Goal: Task Accomplishment & Management: Use online tool/utility

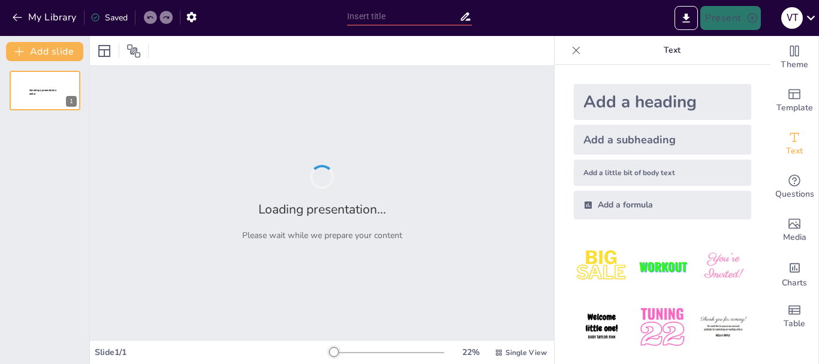
type input "Contoh dari [DEMOGRAPHIC_DATA] maupun tradisi ke[DEMOGRAPHIC_DATA]an tentang 6 …"
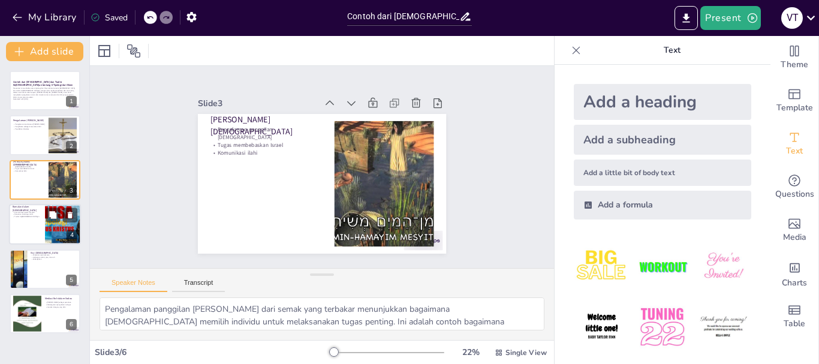
click at [26, 222] on div at bounding box center [45, 224] width 72 height 41
type textarea "Pengalaman transformasi [PERSON_NAME] dari penganiaya menjadi [DEMOGRAPHIC_DATA…"
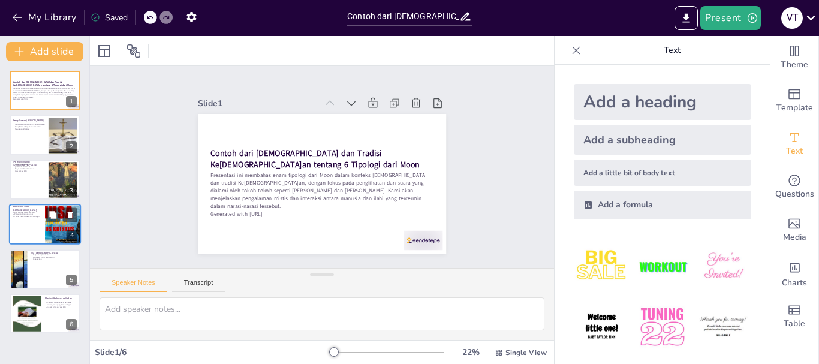
type textarea "Pengalaman transformasi [PERSON_NAME] dari penganiaya menjadi [DEMOGRAPHIC_DATA…"
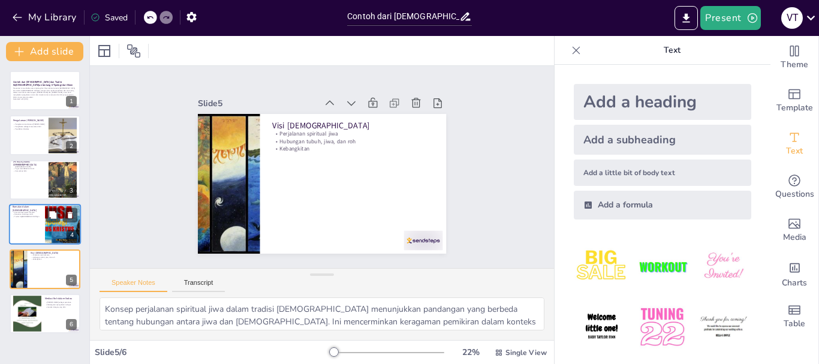
type textarea "Peran roh sebagai perantara dalam Vodou menunjukkan bagaimana masyarakat mencar…"
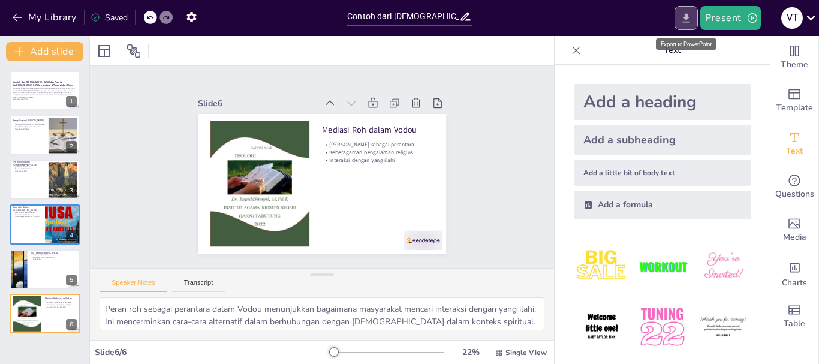
click at [691, 16] on icon "Export to PowerPoint" at bounding box center [686, 18] width 13 height 13
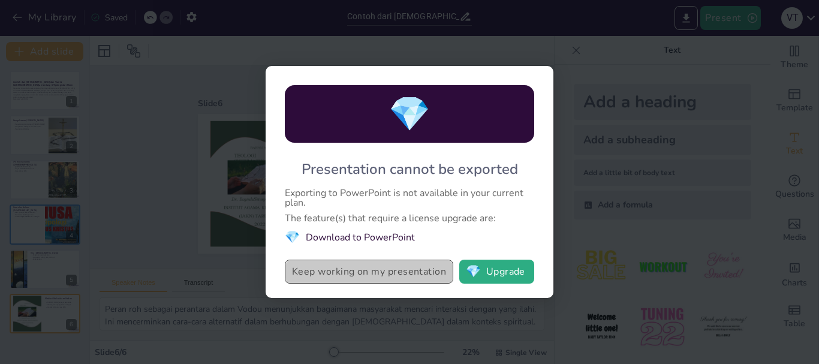
click at [408, 278] on button "Keep working on my presentation" at bounding box center [369, 272] width 168 height 24
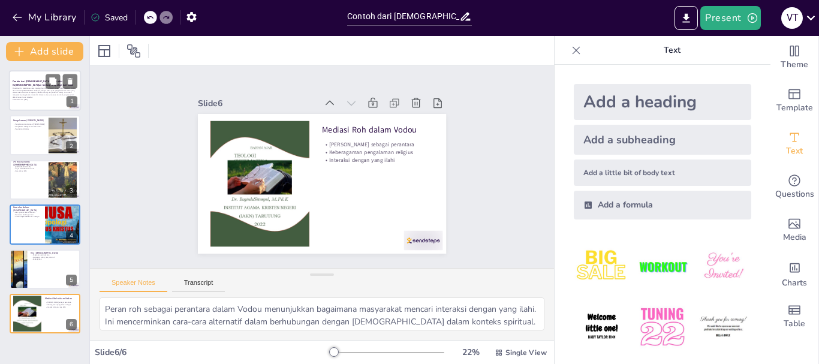
click at [30, 94] on p "Presentasi ini membahas enam tipologi dari Moon dalam konteks [DEMOGRAPHIC_DATA…" at bounding box center [45, 92] width 65 height 11
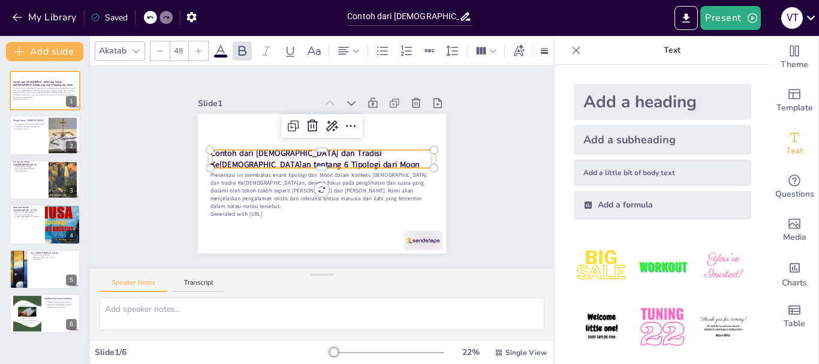
click at [203, 148] on div "Contoh dari [DEMOGRAPHIC_DATA] dan Tradisi Ke[DEMOGRAPHIC_DATA]an tentang 6 Tip…" at bounding box center [335, 178] width 270 height 278
click at [274, 68] on div at bounding box center [280, 61] width 13 height 13
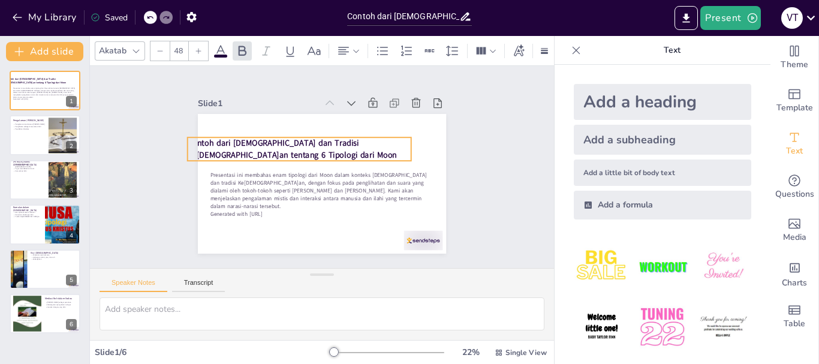
drag, startPoint x: 270, startPoint y: 164, endPoint x: 248, endPoint y: 151, distance: 26.0
click at [248, 155] on p "Contoh dari [DEMOGRAPHIC_DATA] dan Tradisi Ke[DEMOGRAPHIC_DATA]an tentang 6 Tip…" at bounding box center [341, 189] width 224 height 69
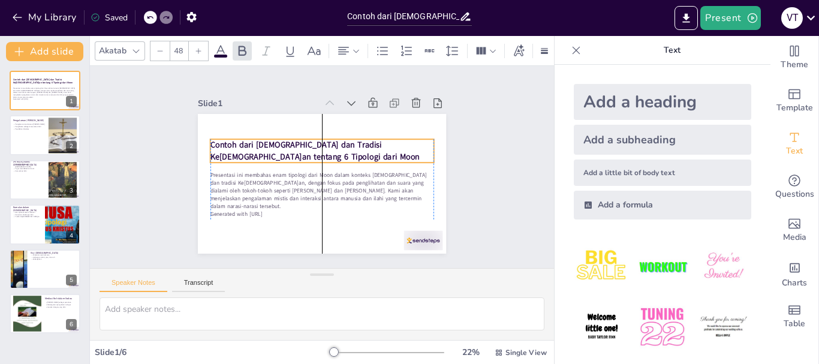
drag, startPoint x: 248, startPoint y: 151, endPoint x: 268, endPoint y: 153, distance: 20.5
click at [268, 153] on p "Contoh dari [DEMOGRAPHIC_DATA] dan Tradisi Ke[DEMOGRAPHIC_DATA]an tentang 6 Tip…" at bounding box center [335, 157] width 150 height 194
click at [252, 149] on strong "Contoh dari [DEMOGRAPHIC_DATA] dan Tradisi Ke[DEMOGRAPHIC_DATA]an tentang 6 Tip…" at bounding box center [310, 160] width 206 height 76
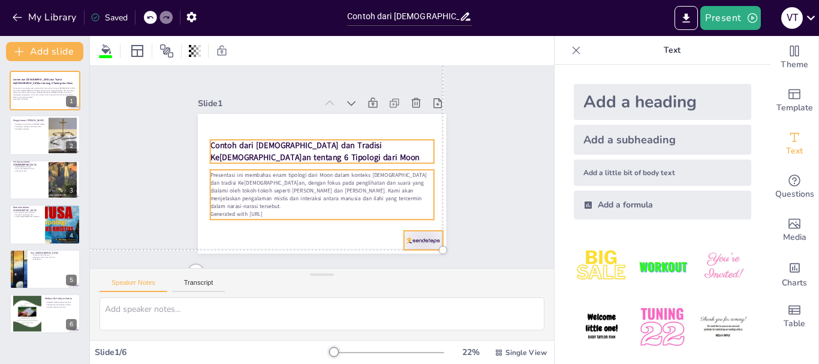
click at [289, 149] on strong "Contoh dari [DEMOGRAPHIC_DATA] dan Tradisi Ke[DEMOGRAPHIC_DATA]an tentang 6 Tip…" at bounding box center [309, 175] width 41 height 211
click at [280, 149] on strong "Contoh dari [DEMOGRAPHIC_DATA] dan Tradisi Ke[DEMOGRAPHIC_DATA]an tentang 6 Tip…" at bounding box center [327, 154] width 95 height 201
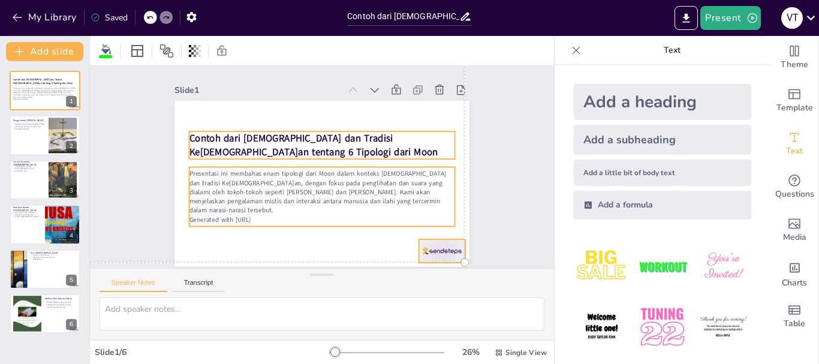
click at [158, 155] on div "Slide 1 Contoh dari [DEMOGRAPHIC_DATA] dan Tradisi Ke[DEMOGRAPHIC_DATA]an tenta…" at bounding box center [322, 166] width 412 height 329
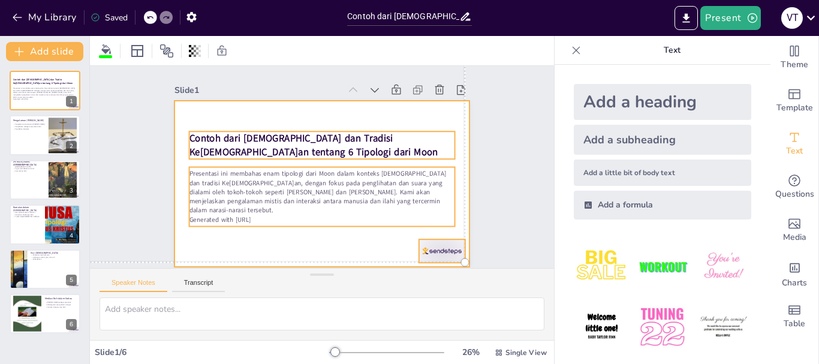
click at [216, 125] on div at bounding box center [313, 181] width 338 height 291
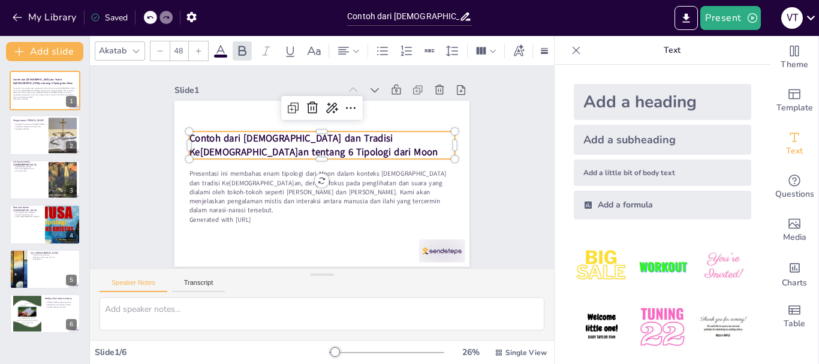
click at [212, 138] on strong "Contoh dari [DEMOGRAPHIC_DATA] dan Tradisi Ke[DEMOGRAPHIC_DATA]an tentang 6 Tip…" at bounding box center [313, 145] width 249 height 27
click at [266, 143] on icon at bounding box center [257, 151] width 17 height 17
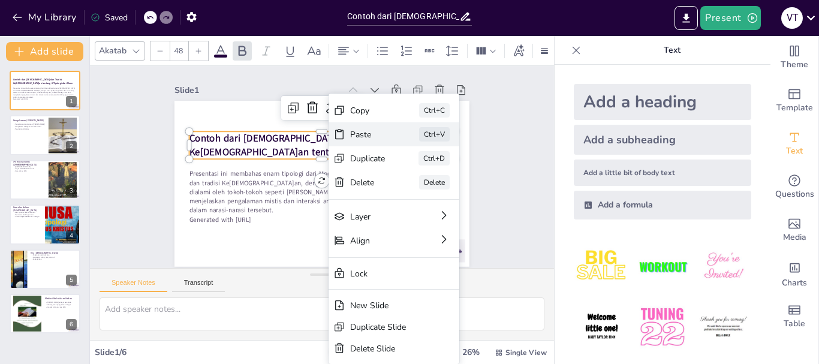
click at [280, 252] on div "Paste Ctrl+V" at bounding box center [255, 318] width 50 height 133
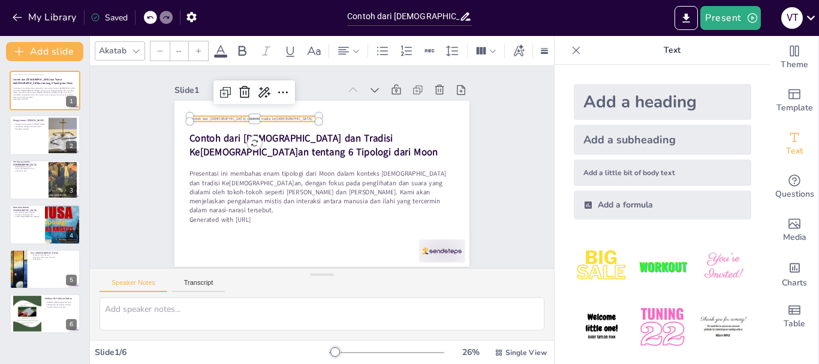
type input "24"
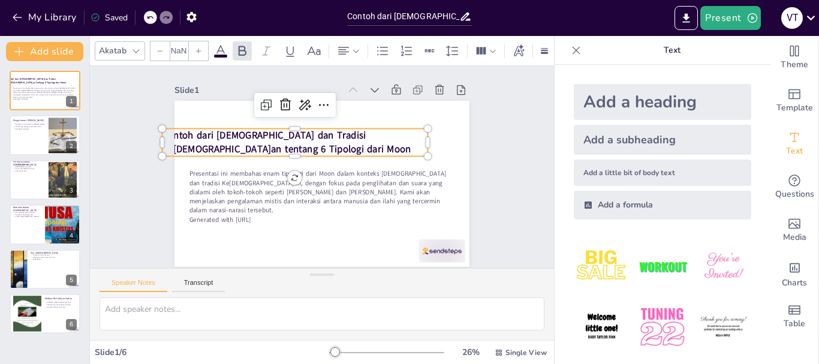
type input "48"
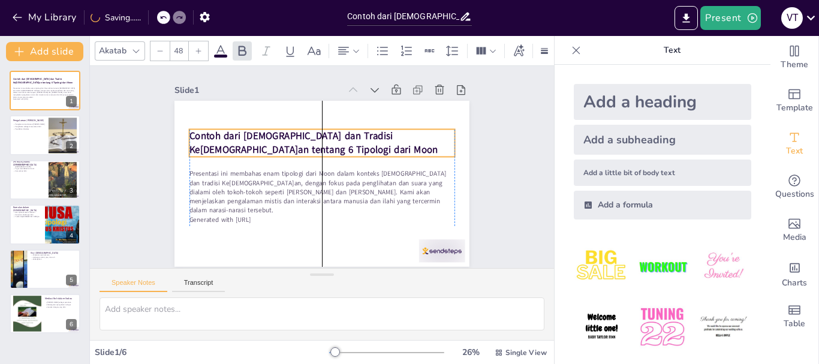
drag, startPoint x: 255, startPoint y: 132, endPoint x: 283, endPoint y: 132, distance: 28.8
click at [283, 141] on strong "Contoh dari [DEMOGRAPHIC_DATA] dan Tradisi Ke[DEMOGRAPHIC_DATA]an tentang 6 Tip…" at bounding box center [324, 192] width 240 height 102
click at [283, 132] on strong "Contoh dari [DEMOGRAPHIC_DATA] dan Tradisi Ke[DEMOGRAPHIC_DATA]an tentang 6 Tip…" at bounding box center [297, 168] width 126 height 233
click at [276, 117] on icon at bounding box center [267, 125] width 17 height 17
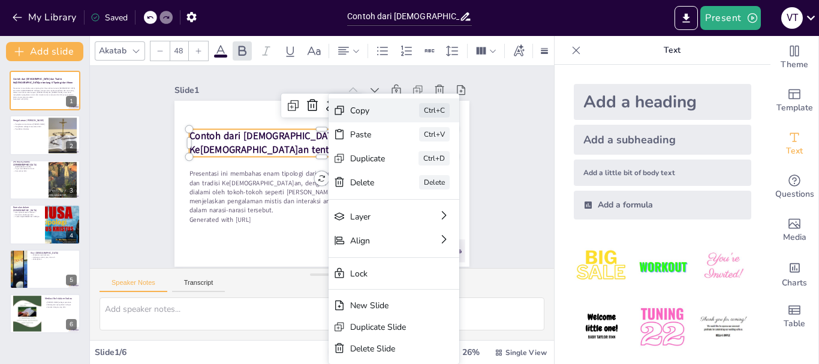
click at [368, 271] on div "Copy" at bounding box center [382, 289] width 28 height 37
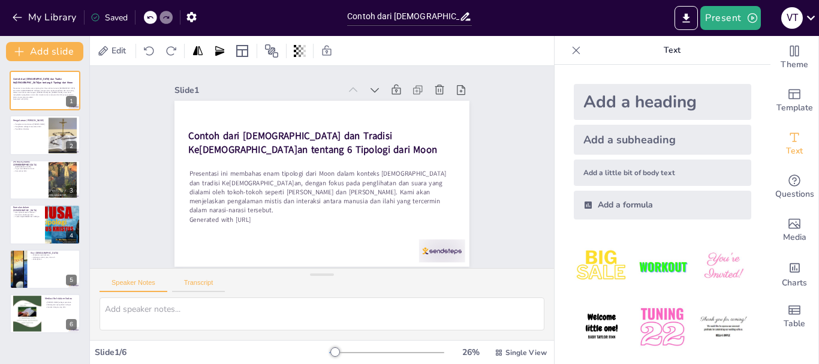
click at [197, 286] on button "Transcript" at bounding box center [198, 285] width 53 height 13
click at [157, 286] on button "Speaker Notes" at bounding box center [133, 285] width 68 height 13
click at [518, 348] on span "Single View" at bounding box center [525, 353] width 41 height 10
click at [490, 133] on div "Slide 1 Contoh dari [DEMOGRAPHIC_DATA] dan Tradisi Ke[DEMOGRAPHIC_DATA]an tenta…" at bounding box center [322, 166] width 336 height 503
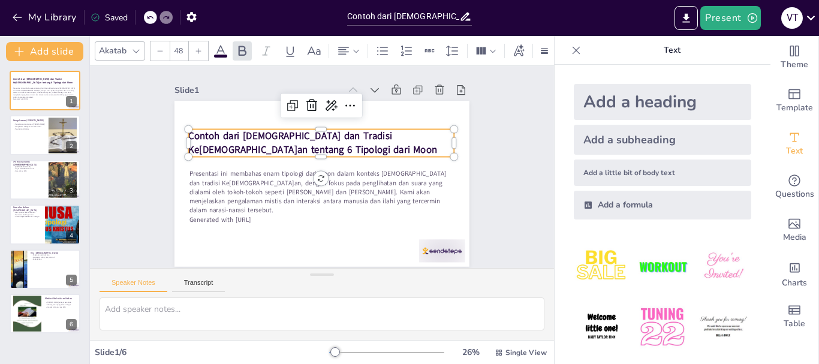
click at [319, 135] on strong "Contoh dari [DEMOGRAPHIC_DATA] dan Tradisi Ke[DEMOGRAPHIC_DATA]an tentang 6 Tip…" at bounding box center [327, 143] width 194 height 186
click at [344, 221] on icon at bounding box center [342, 231] width 20 height 20
click at [494, 224] on div "Slide 1 Contoh dari [DEMOGRAPHIC_DATA] dan Tradisi Ke[DEMOGRAPHIC_DATA]an tenta…" at bounding box center [321, 166] width 482 height 249
